Goal: Information Seeking & Learning: Learn about a topic

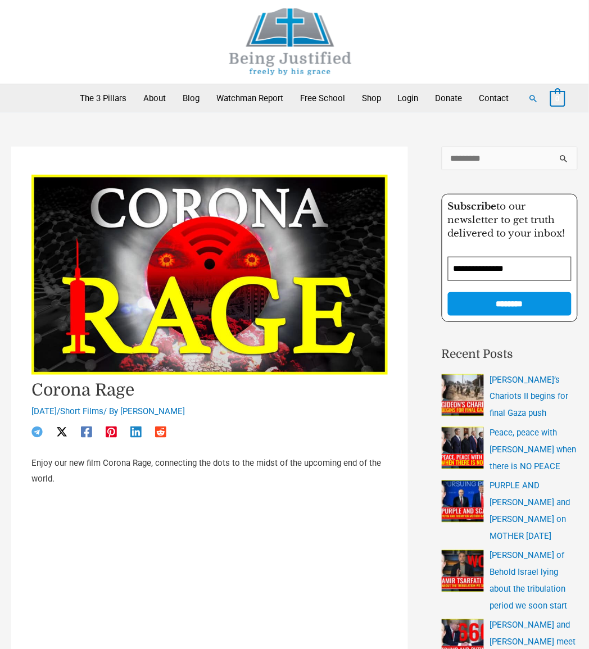
click at [257, 60] on img at bounding box center [290, 41] width 169 height 67
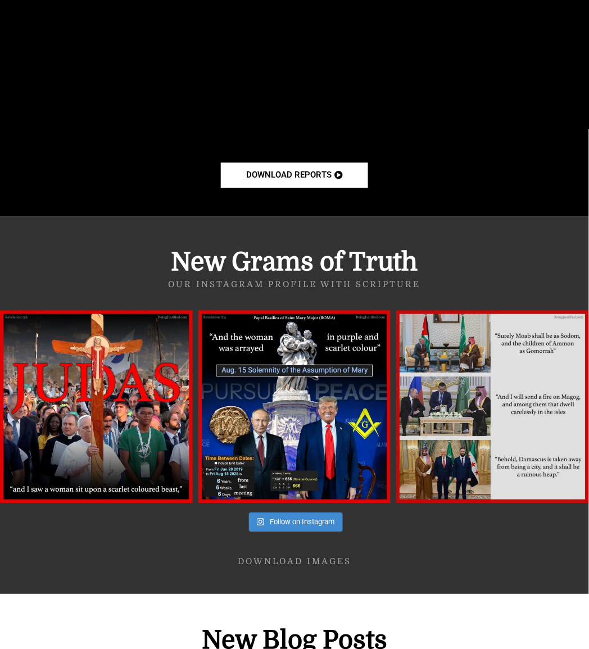
scroll to position [3796, 0]
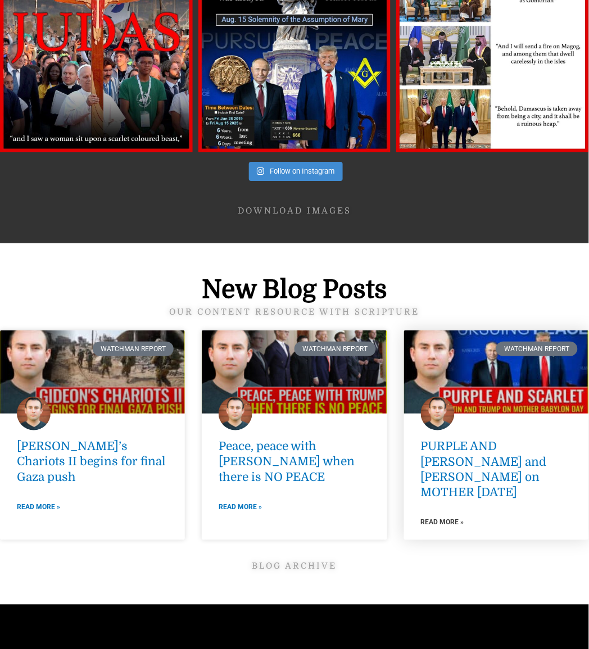
click at [440, 516] on link "Read More »" at bounding box center [442, 522] width 43 height 12
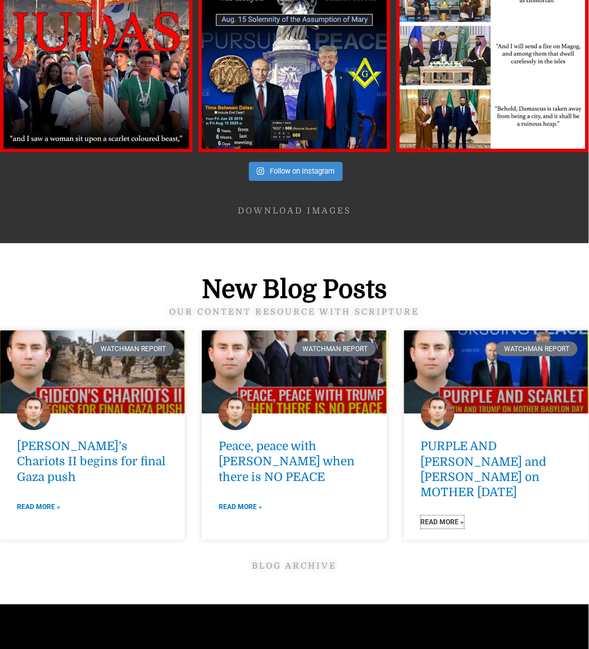
scroll to position [4006, 0]
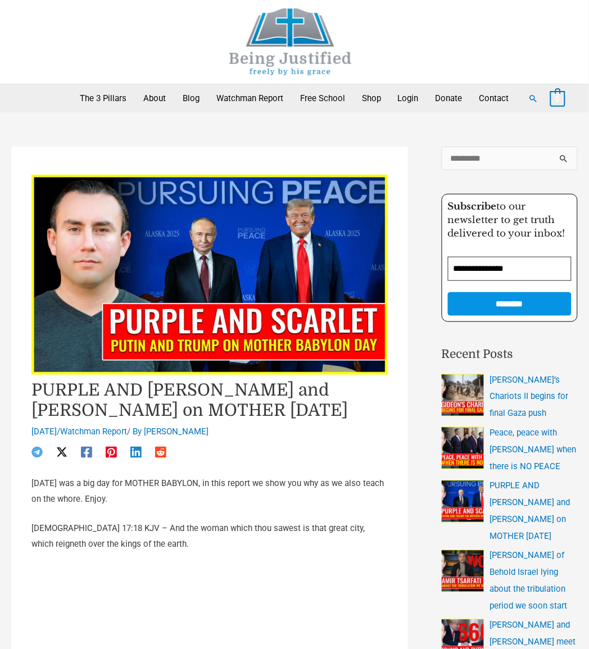
scroll to position [492, 0]
